Goal: Task Accomplishment & Management: Manage account settings

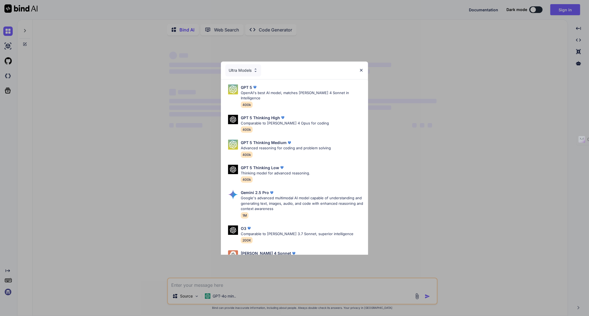
type textarea "x"
click at [363, 69] on img at bounding box center [361, 70] width 5 height 5
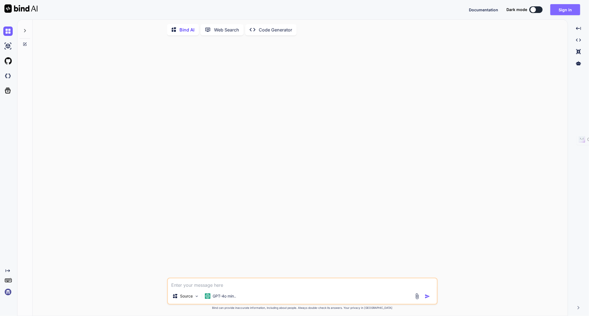
click at [570, 9] on button "Sign in" at bounding box center [565, 9] width 30 height 11
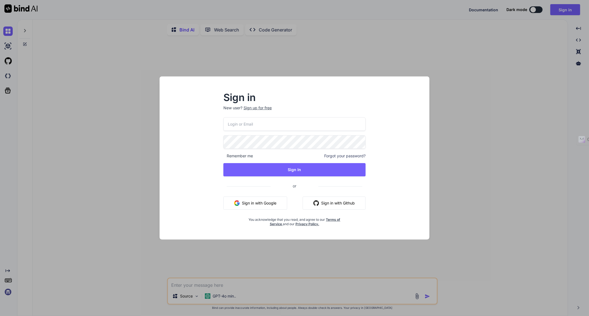
type input "[EMAIL_ADDRESS][DOMAIN_NAME]"
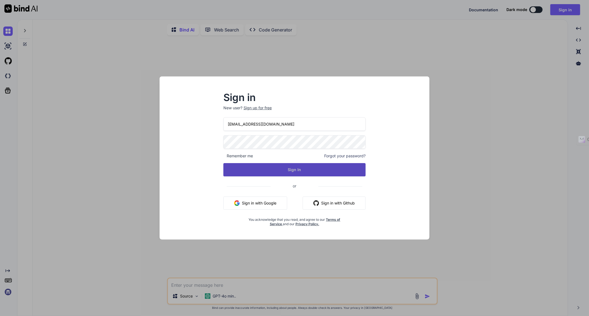
click at [321, 165] on button "Sign In" at bounding box center [294, 169] width 142 height 13
type textarea "x"
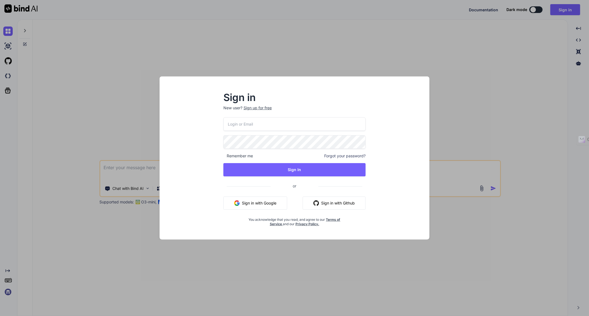
type input "[EMAIL_ADDRESS][DOMAIN_NAME]"
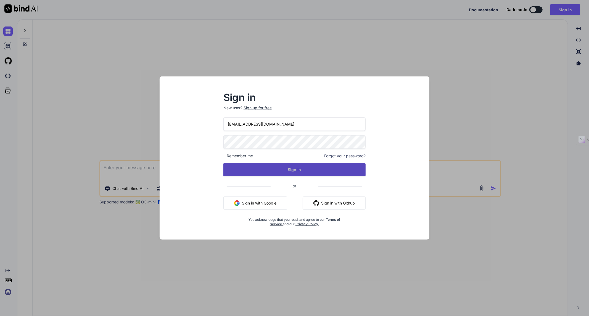
click at [311, 169] on button "Sign In" at bounding box center [294, 169] width 142 height 13
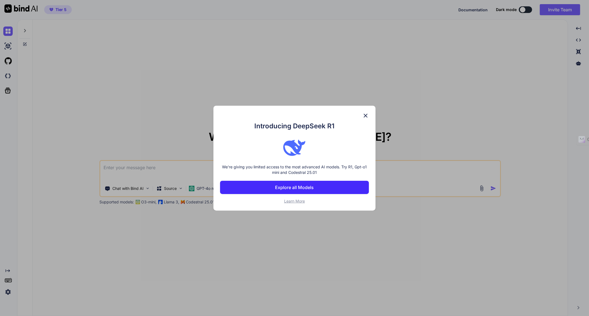
type textarea "x"
click at [289, 188] on p "Explore all Models" at bounding box center [294, 187] width 39 height 7
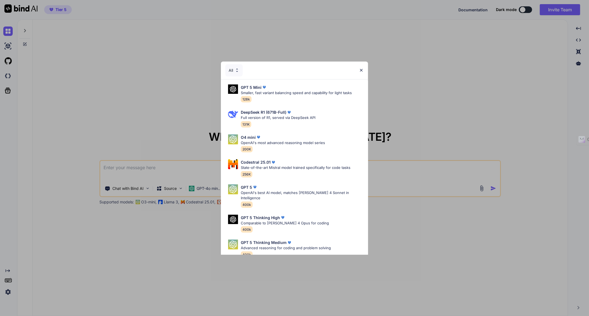
click at [360, 71] on img at bounding box center [361, 70] width 5 height 5
